Goal: Information Seeking & Learning: Learn about a topic

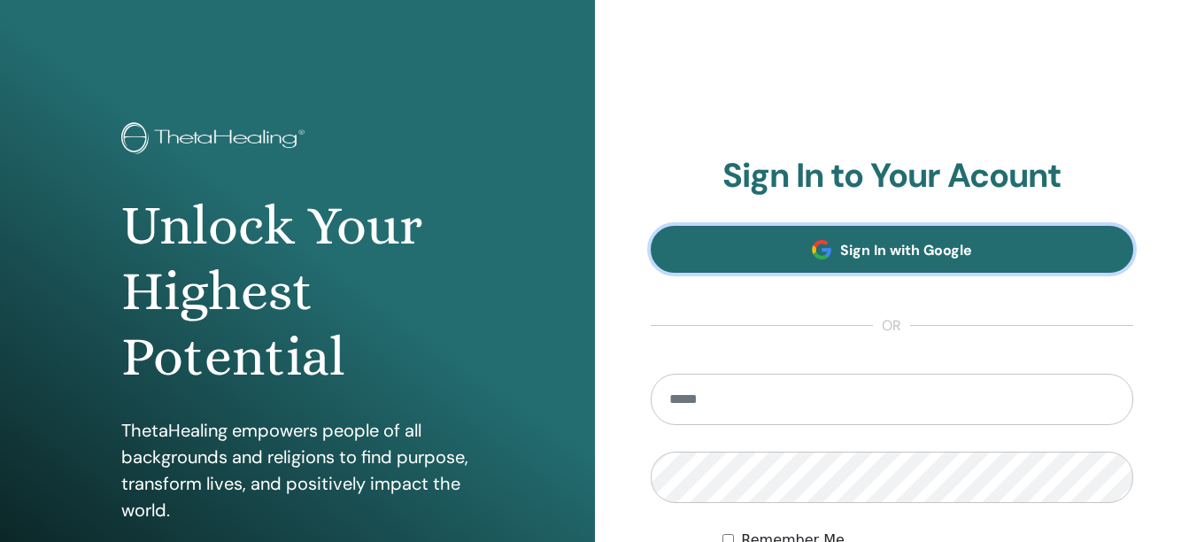
click at [850, 272] on link "Sign In with Google" at bounding box center [892, 249] width 483 height 47
click at [853, 257] on span "Sign In with Google" at bounding box center [906, 250] width 132 height 19
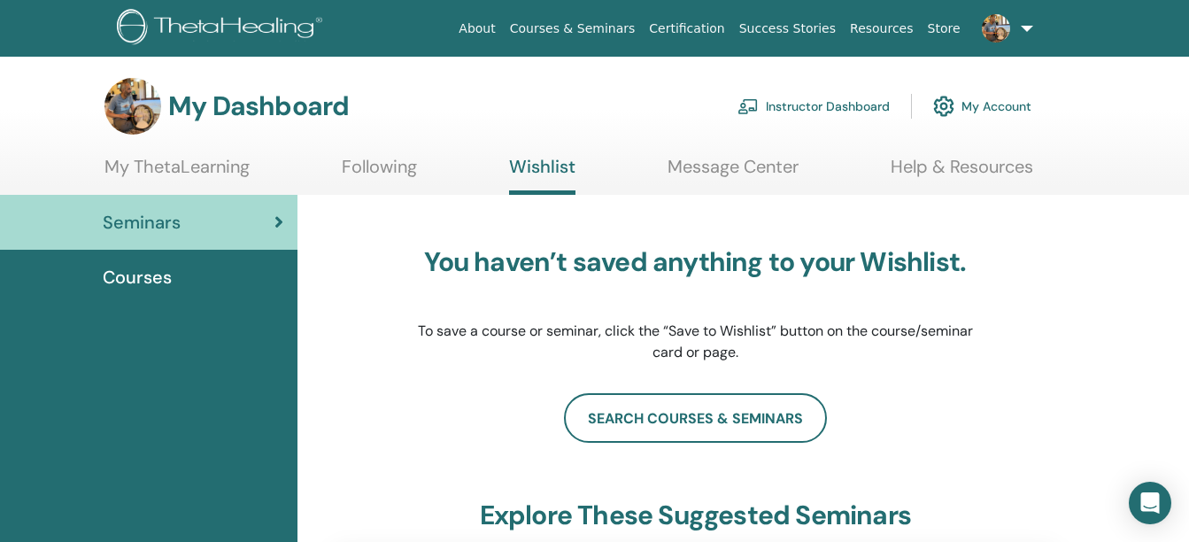
click at [169, 223] on span "Seminars" at bounding box center [142, 222] width 78 height 27
click at [212, 160] on link "My ThetaLearning" at bounding box center [176, 173] width 145 height 35
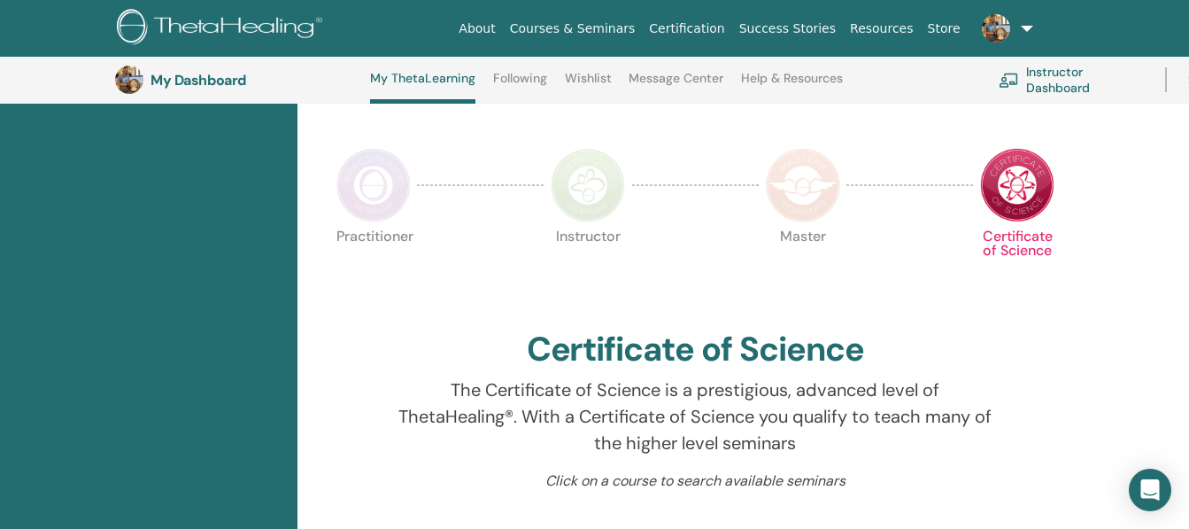
scroll to position [385, 0]
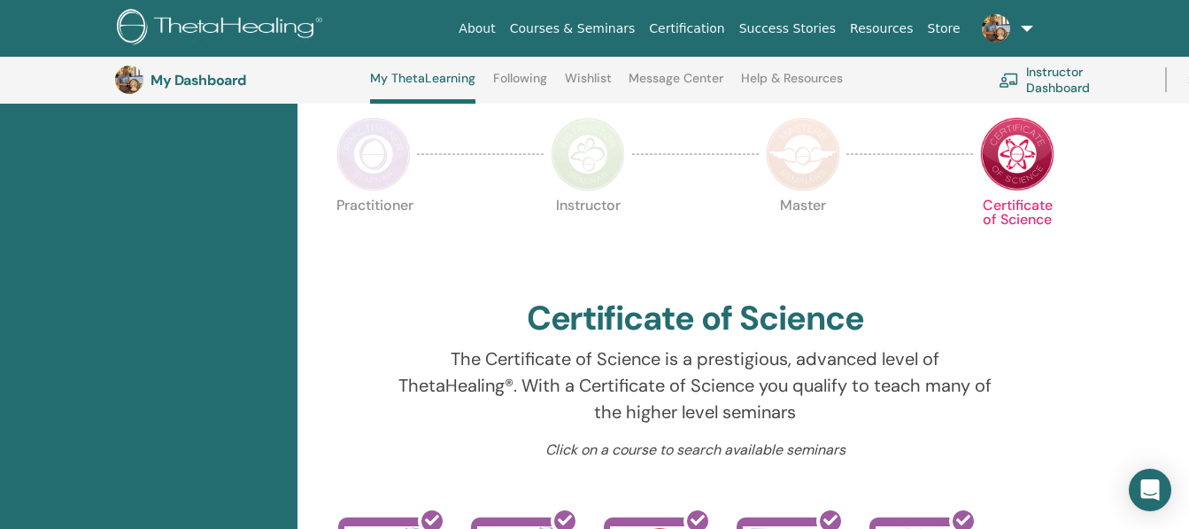
click at [597, 134] on img at bounding box center [588, 154] width 74 height 74
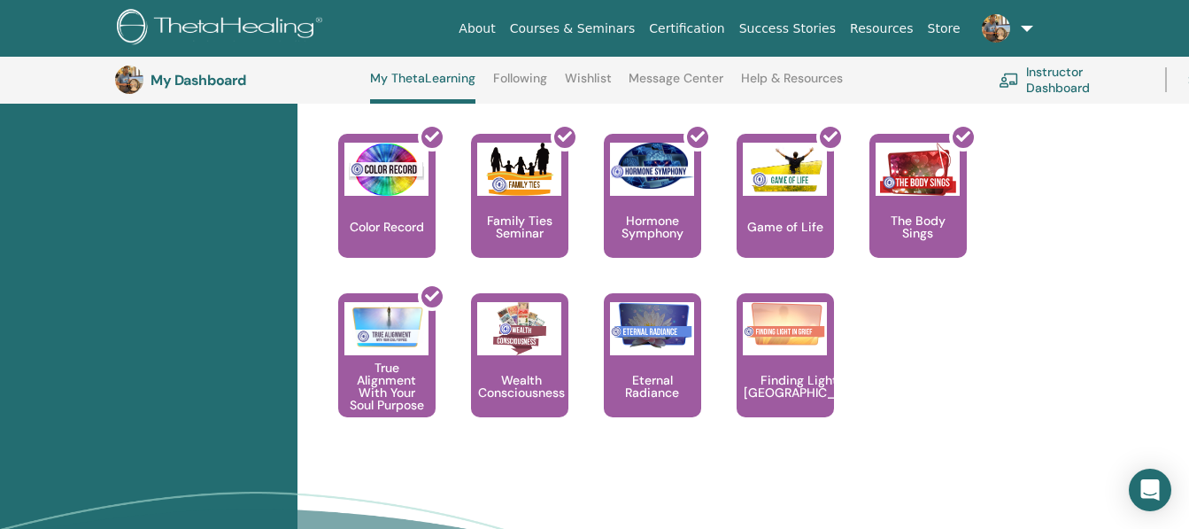
scroll to position [1957, 0]
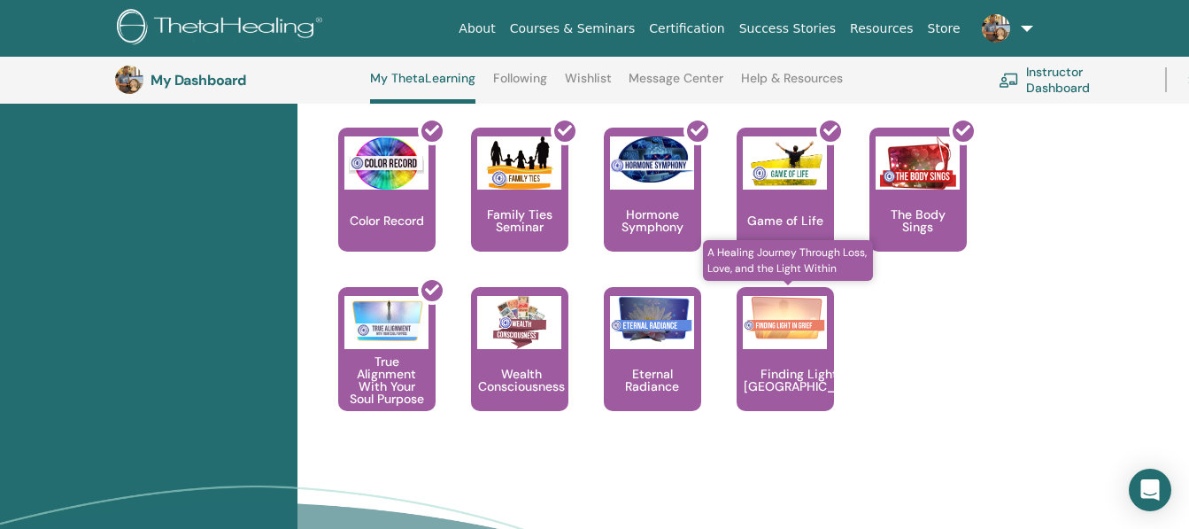
click at [779, 360] on div "Finding Light in [GEOGRAPHIC_DATA]" at bounding box center [785, 349] width 97 height 124
click at [767, 320] on img at bounding box center [785, 319] width 84 height 47
